Goal: Find specific page/section: Locate a particular part of the current website

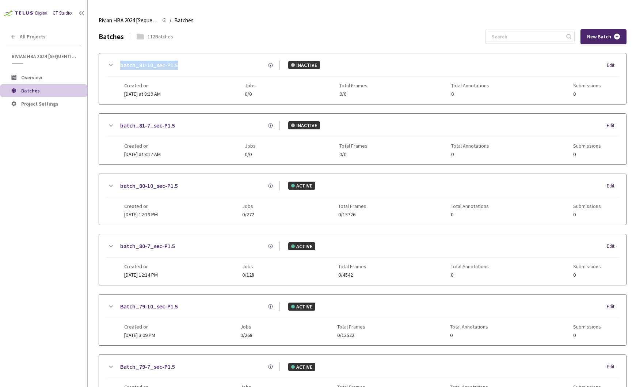
click at [63, 313] on div "GT Studio All Projects Rivian HBA 2024 [Sequential] Rivian HBA 2024 [Sequential…" at bounding box center [43, 181] width 87 height 363
click at [87, 219] on div "GT Studio All Projects Rivian HBA 2024 [Sequential] Rivian HBA 2024 [Sequential…" at bounding box center [43, 181] width 87 height 363
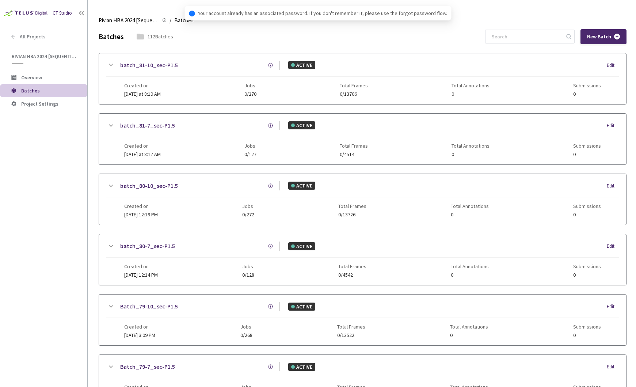
click at [43, 216] on div "GT Studio All Projects Rivian HBA 2024 [Sequential] Rivian HBA 2024 [Sequential…" at bounding box center [43, 181] width 87 height 363
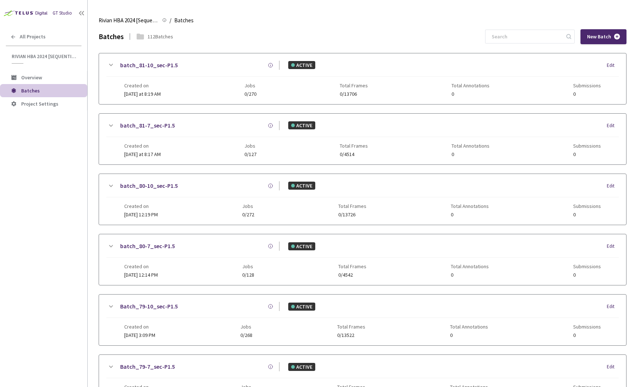
click at [43, 216] on div "GT Studio All Projects Rivian HBA 2024 [Sequential] Rivian HBA 2024 [Sequential…" at bounding box center [43, 181] width 87 height 363
click at [161, 127] on link "batch_81-7_sec-P1.5" at bounding box center [147, 125] width 55 height 9
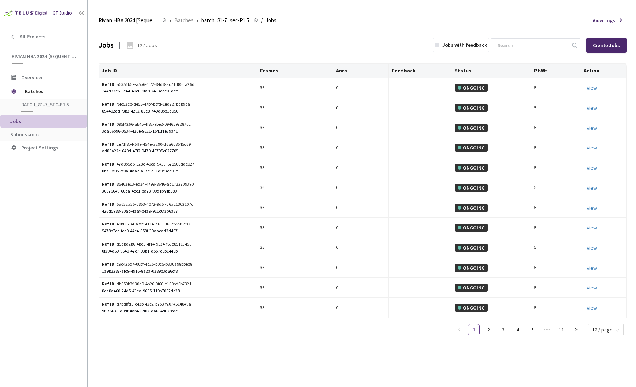
click at [72, 287] on div "GT Studio All Projects Rivian HBA 2024 [Sequential] Rivian HBA 2024 [Sequential…" at bounding box center [43, 181] width 87 height 363
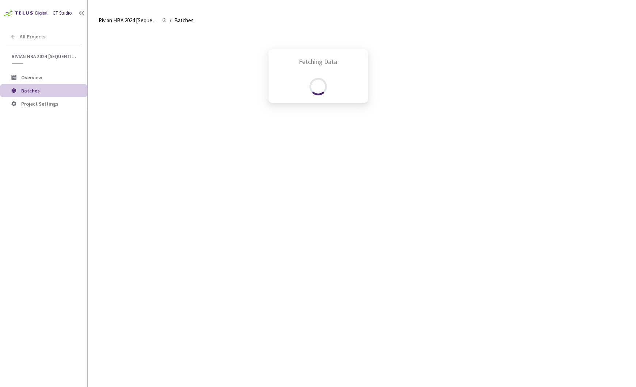
scroll to position [92, 0]
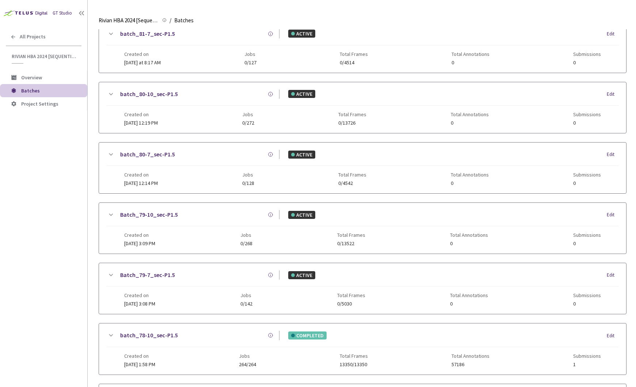
drag, startPoint x: 83, startPoint y: 287, endPoint x: 85, endPoint y: 290, distance: 4.3
click at [83, 287] on div "GT Studio All Projects Rivian HBA 2024 [Sequential] Rivian HBA 2024 [Sequential…" at bounding box center [43, 181] width 87 height 363
click at [85, 290] on div "GT Studio All Projects Rivian HBA 2024 [Sequential] Rivian HBA 2024 [Sequential…" at bounding box center [43, 181] width 87 height 363
click at [69, 157] on div "GT Studio All Projects Rivian HBA 2024 [Sequential] Rivian HBA 2024 [Sequential…" at bounding box center [43, 181] width 87 height 363
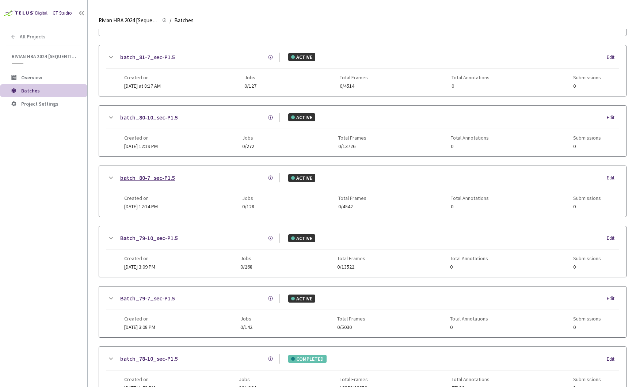
scroll to position [0, 0]
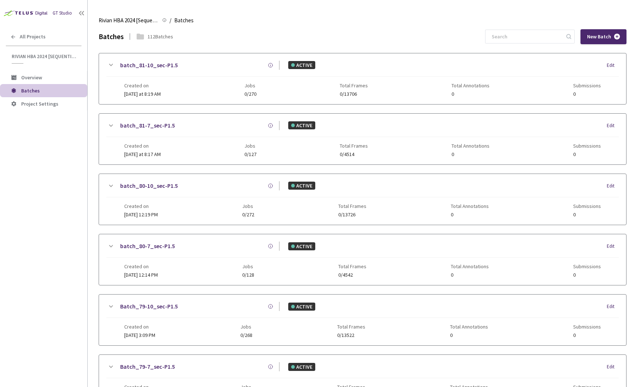
click at [80, 208] on div "GT Studio All Projects Rivian HBA 2024 [Sequential] Rivian HBA 2024 [Sequential…" at bounding box center [43, 181] width 87 height 363
click at [81, 185] on div "GT Studio All Projects Rivian HBA 2024 [Sequential] Rivian HBA 2024 [Sequential…" at bounding box center [43, 181] width 87 height 363
click at [46, 171] on div "GT Studio All Projects Rivian HBA 2024 [Sequential] Rivian HBA 2024 [Sequential…" at bounding box center [43, 181] width 87 height 363
click at [83, 202] on div "GT Studio All Projects Rivian HBA 2024 [Sequential] Rivian HBA 2024 [Sequential…" at bounding box center [43, 181] width 87 height 363
